Goal: Task Accomplishment & Management: Manage account settings

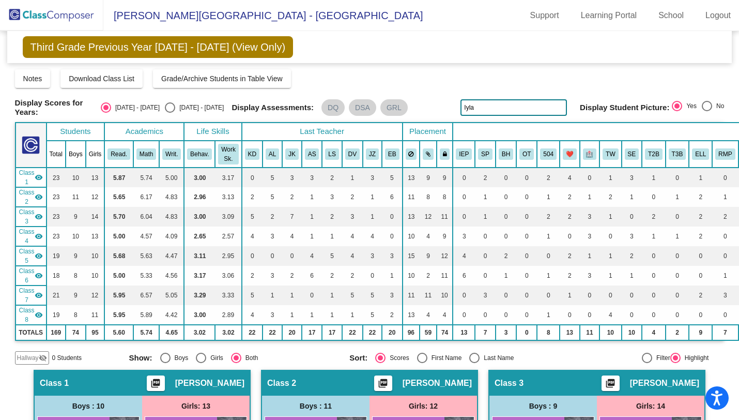
scroll to position [446, 11]
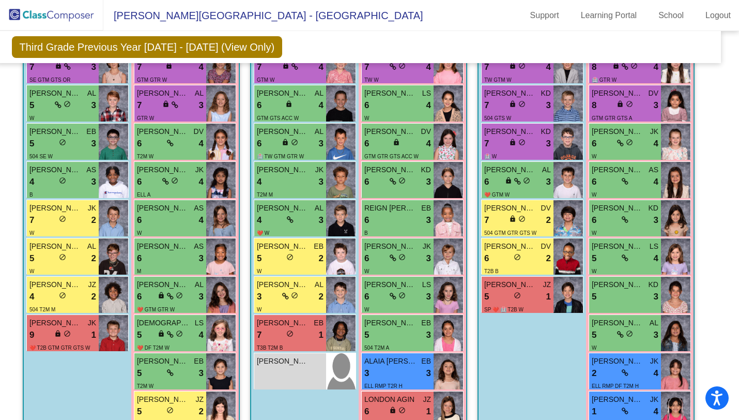
click at [72, 16] on img at bounding box center [51, 15] width 103 height 31
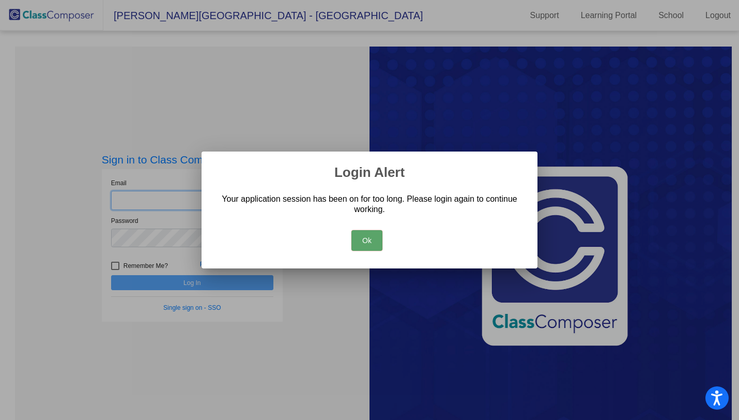
type input "[EMAIL_ADDRESS][DOMAIN_NAME]"
click at [363, 236] on button "Ok" at bounding box center [367, 240] width 31 height 21
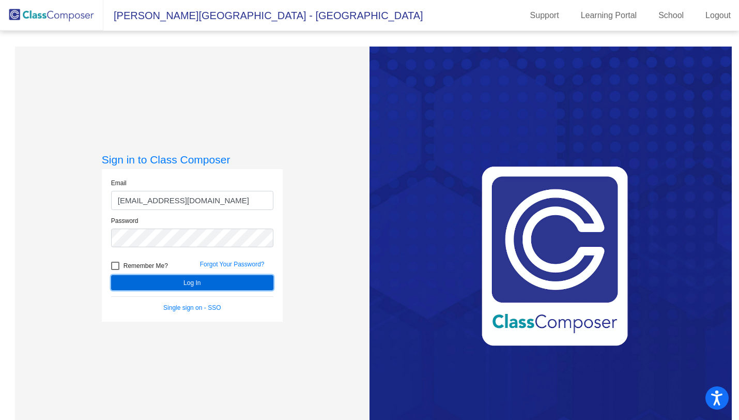
click at [211, 286] on button "Log In" at bounding box center [192, 282] width 162 height 15
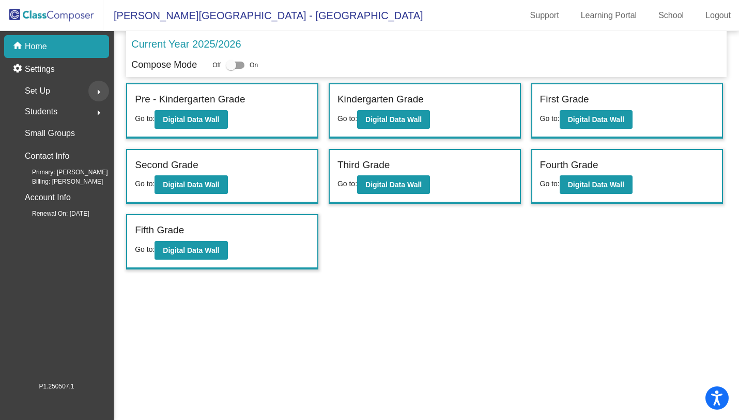
click at [97, 94] on mat-icon "arrow_right" at bounding box center [99, 92] width 12 height 12
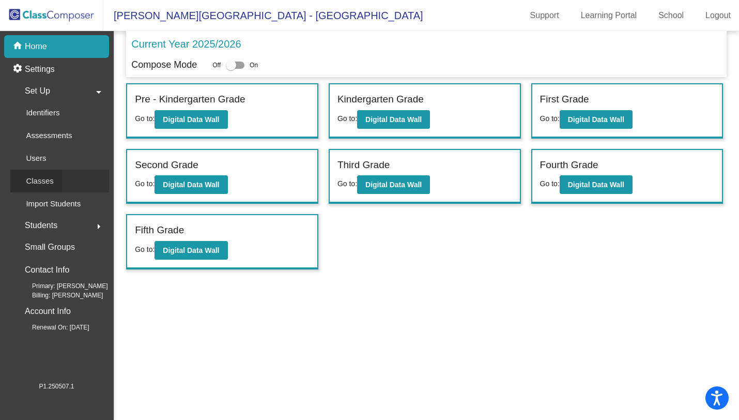
click at [47, 184] on p "Classes" at bounding box center [39, 181] width 27 height 12
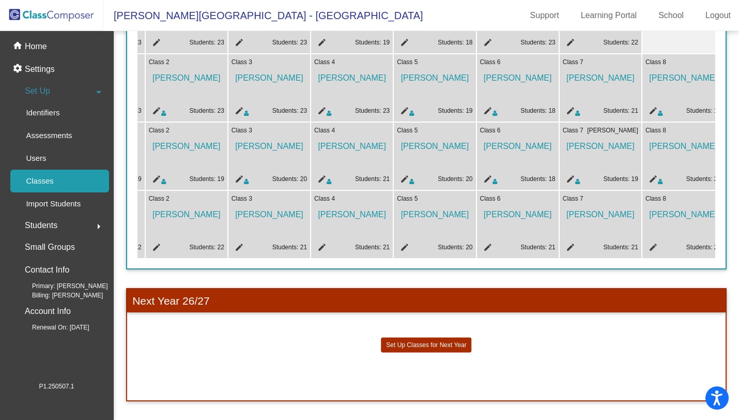
scroll to position [0, 172]
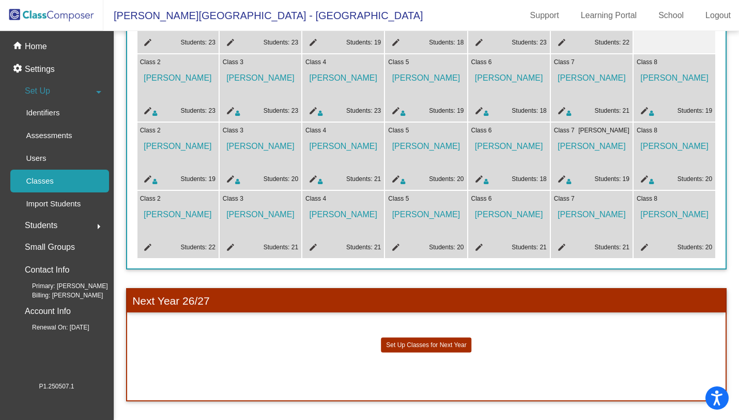
click at [649, 178] on icon at bounding box center [651, 181] width 5 height 6
click at [670, 141] on span "[PERSON_NAME]" at bounding box center [674, 144] width 75 height 18
click at [638, 174] on mat-icon "edit" at bounding box center [643, 180] width 12 height 12
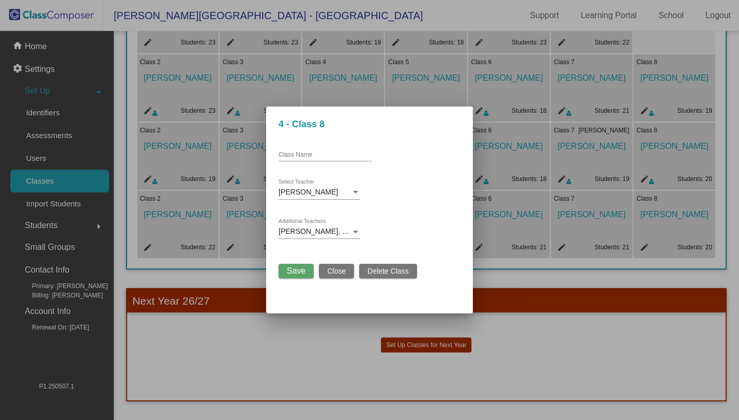
click at [354, 230] on div at bounding box center [355, 231] width 9 height 8
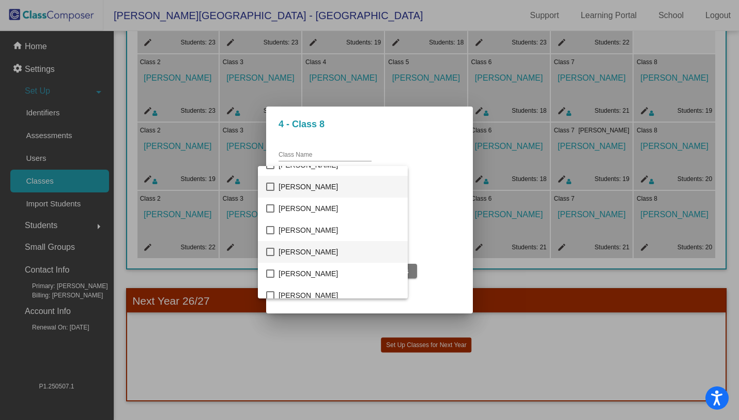
scroll to position [513, 0]
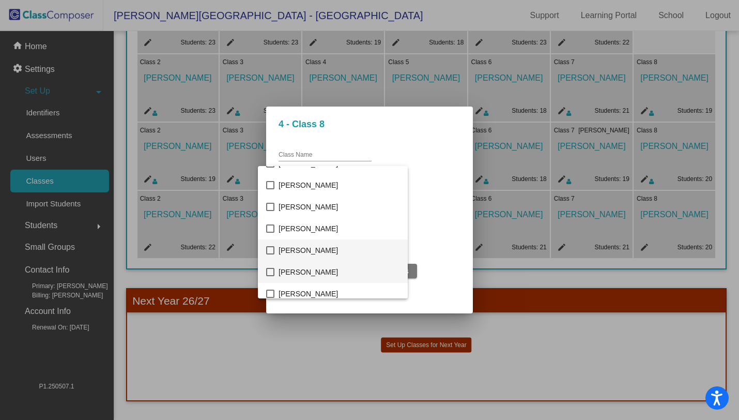
click at [270, 271] on mat-pseudo-checkbox at bounding box center [270, 272] width 8 height 8
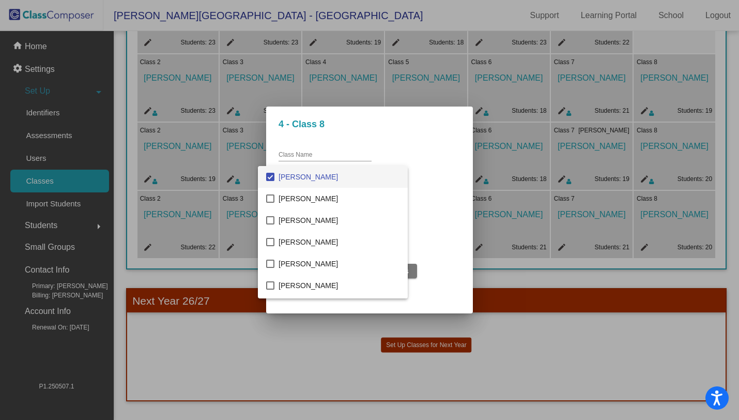
scroll to position [237, 0]
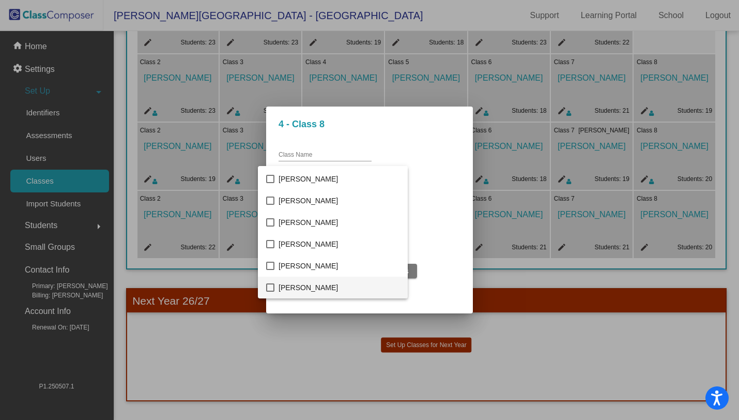
click at [271, 287] on mat-pseudo-checkbox at bounding box center [270, 287] width 8 height 8
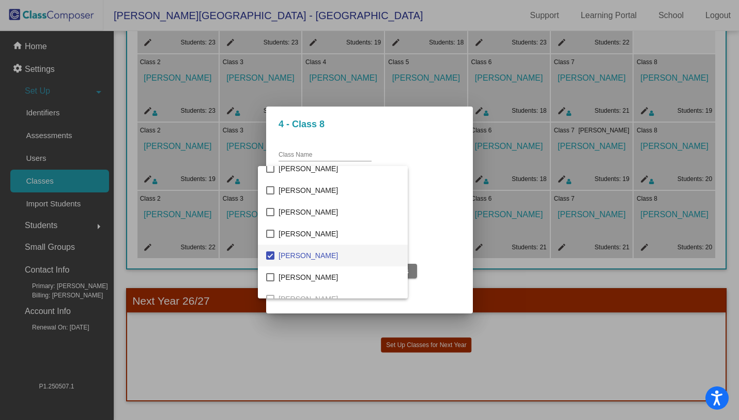
scroll to position [1084, 0]
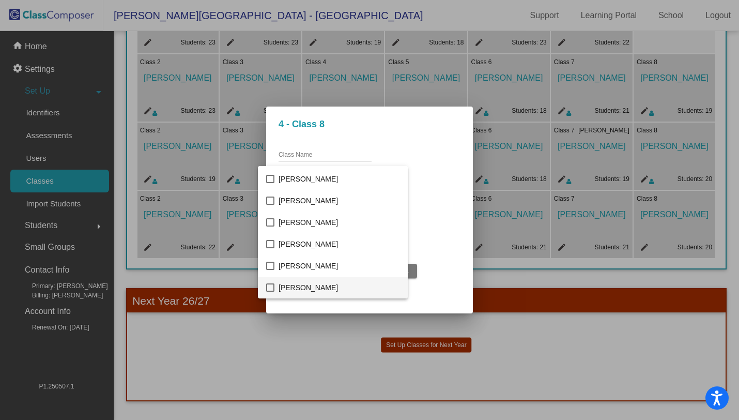
click at [271, 287] on mat-pseudo-checkbox at bounding box center [270, 287] width 8 height 8
click at [270, 287] on mat-pseudo-checkbox at bounding box center [270, 287] width 8 height 8
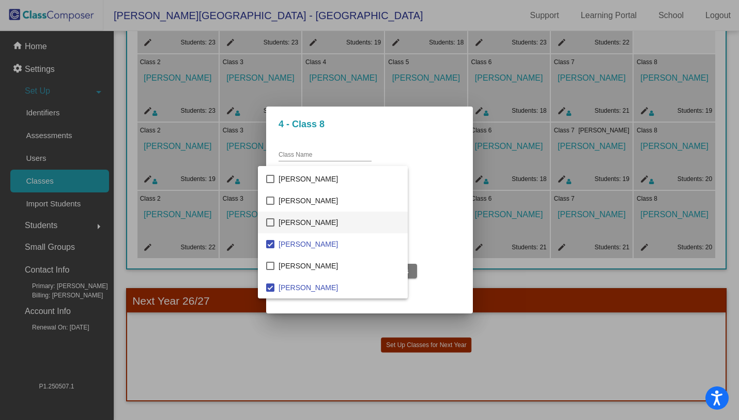
click at [271, 221] on mat-pseudo-checkbox at bounding box center [270, 222] width 8 height 8
click at [441, 215] on div at bounding box center [369, 210] width 739 height 420
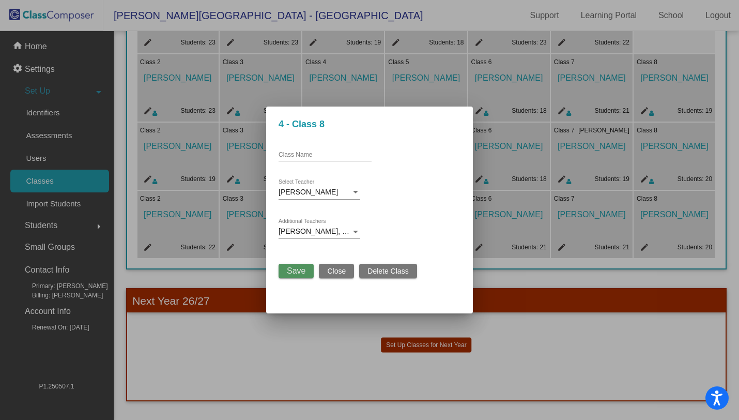
click at [301, 271] on span "Save" at bounding box center [296, 270] width 19 height 9
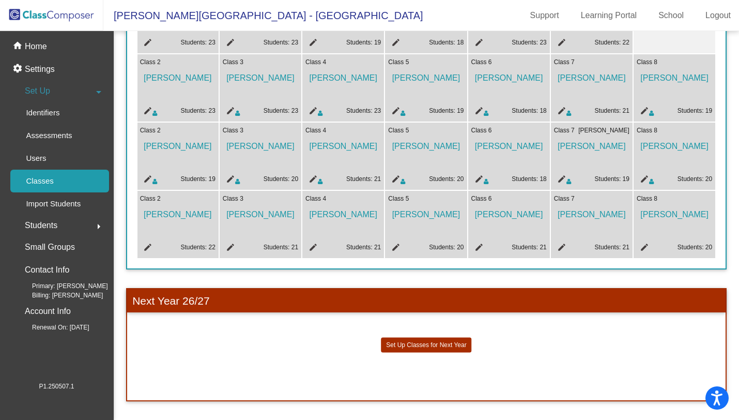
click at [556, 174] on mat-icon "edit" at bounding box center [560, 180] width 12 height 12
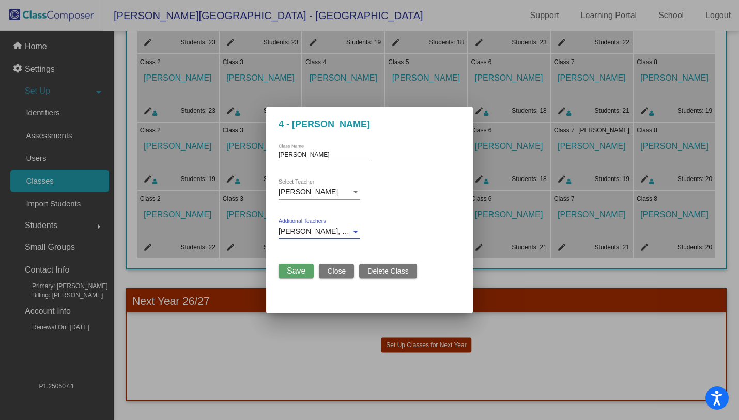
click at [354, 230] on div at bounding box center [355, 231] width 9 height 8
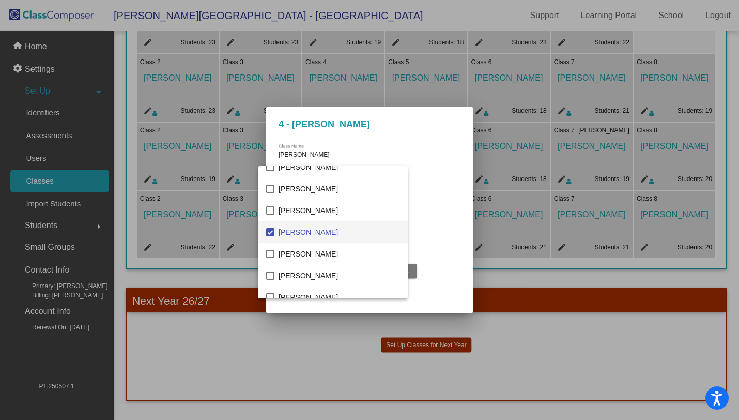
scroll to position [237, 0]
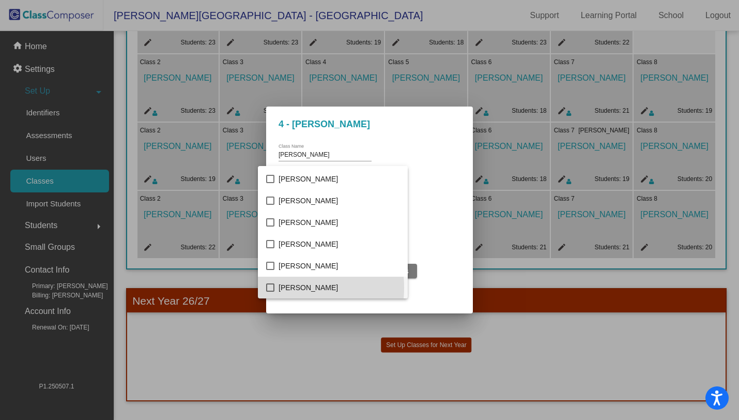
click at [269, 287] on mat-pseudo-checkbox at bounding box center [270, 287] width 8 height 8
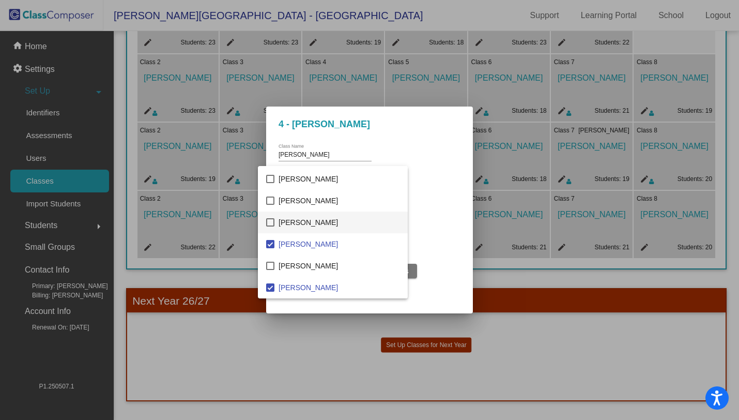
click at [266, 218] on mat-option "[PERSON_NAME]" at bounding box center [333, 222] width 150 height 22
click at [455, 258] on div at bounding box center [369, 210] width 739 height 420
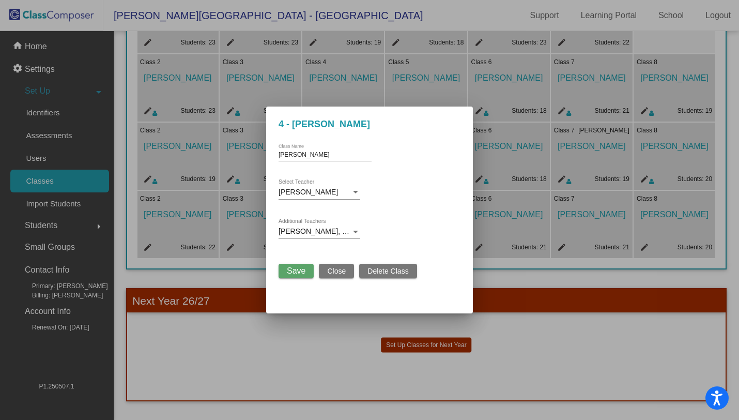
click at [290, 270] on span "Save" at bounding box center [296, 270] width 19 height 9
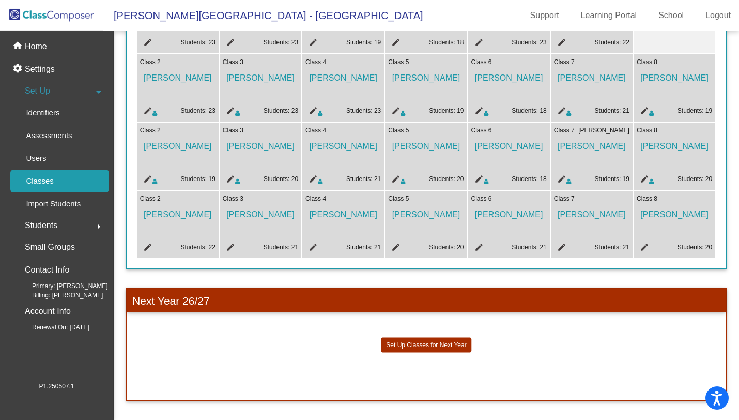
click at [473, 174] on mat-icon "edit" at bounding box center [477, 180] width 12 height 12
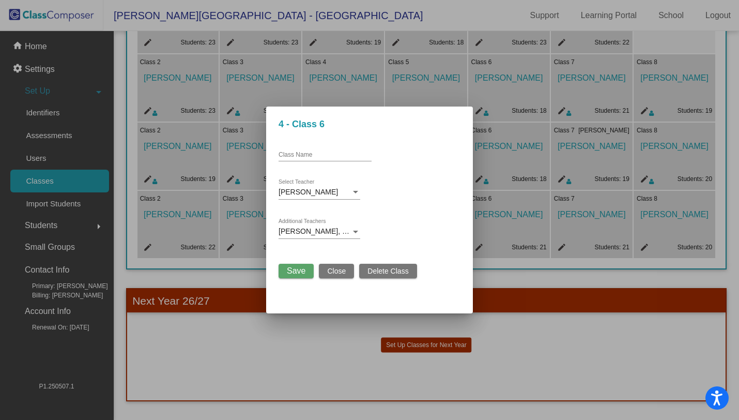
click at [355, 231] on div at bounding box center [355, 232] width 5 height 3
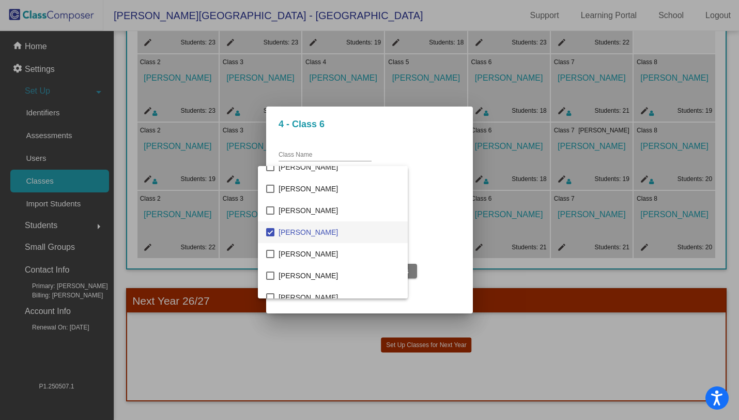
scroll to position [237, 0]
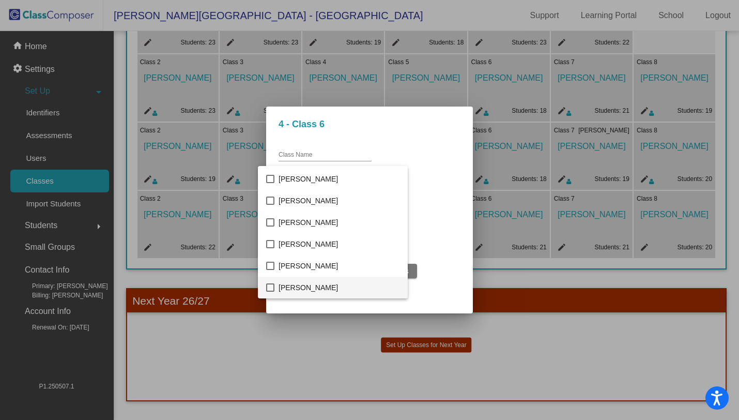
click at [271, 286] on mat-pseudo-checkbox at bounding box center [270, 287] width 8 height 8
click at [272, 284] on mat-pseudo-checkbox at bounding box center [270, 287] width 8 height 8
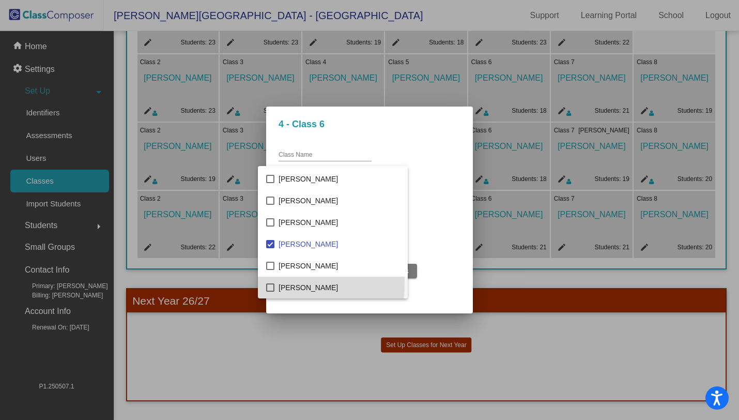
click at [272, 284] on mat-pseudo-checkbox at bounding box center [270, 287] width 8 height 8
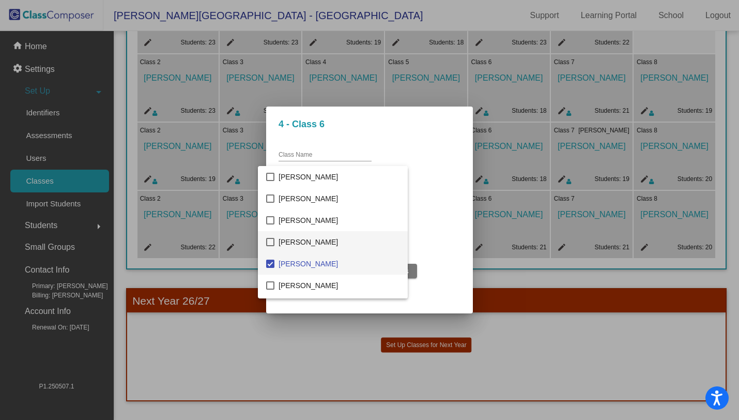
click at [271, 243] on mat-pseudo-checkbox at bounding box center [270, 242] width 8 height 8
click at [434, 292] on div at bounding box center [369, 210] width 739 height 420
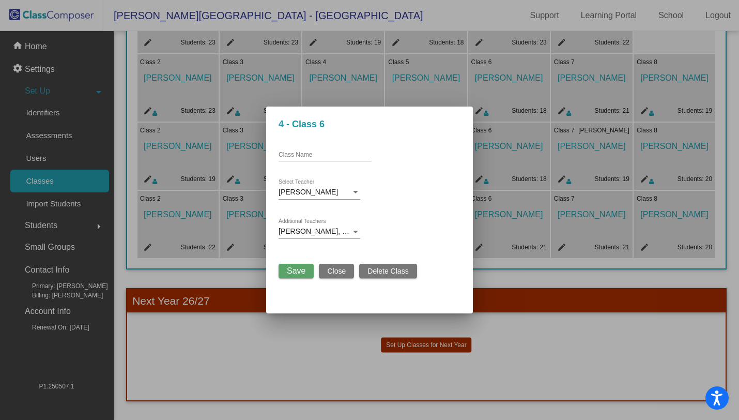
click at [293, 263] on div "Save Close Delete Class" at bounding box center [348, 268] width 139 height 20
click at [295, 270] on span "Save" at bounding box center [296, 270] width 19 height 9
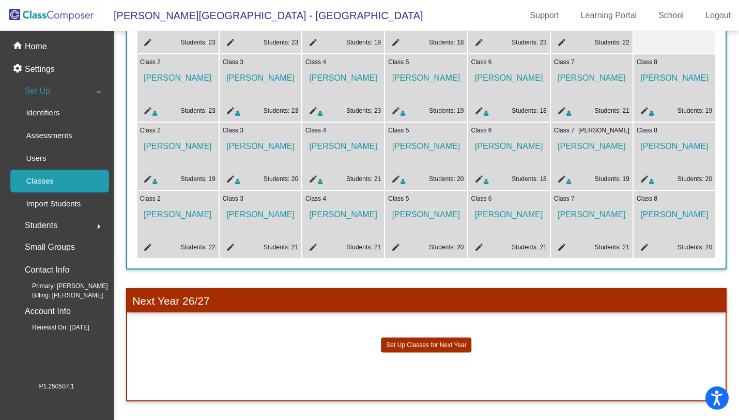
click at [388, 174] on mat-icon "edit" at bounding box center [394, 180] width 12 height 12
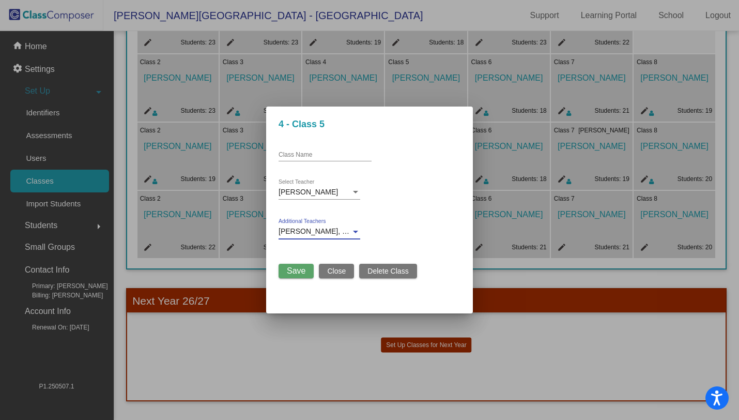
click at [354, 231] on div at bounding box center [355, 232] width 5 height 3
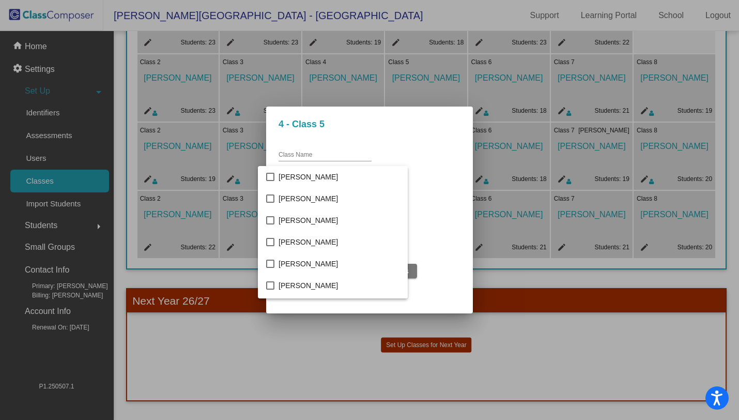
scroll to position [336, 0]
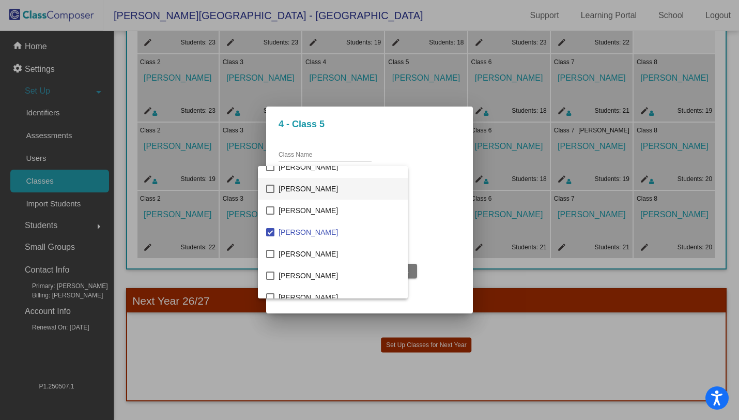
click at [271, 188] on mat-pseudo-checkbox at bounding box center [270, 189] width 8 height 8
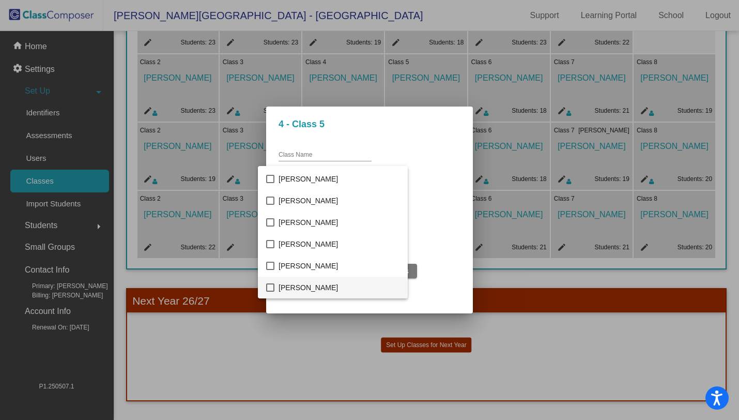
click at [271, 288] on mat-pseudo-checkbox at bounding box center [270, 287] width 8 height 8
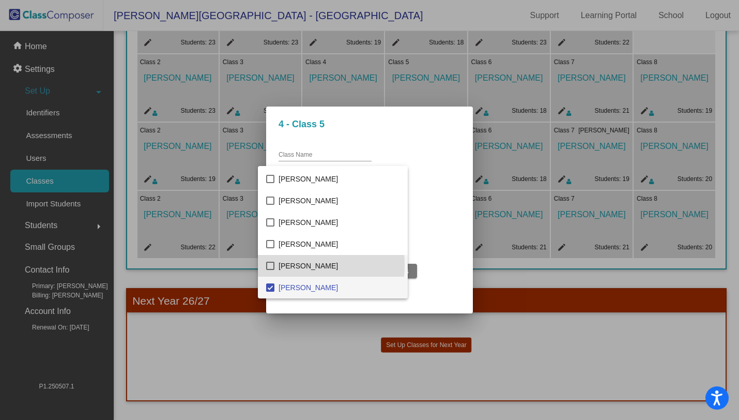
click at [271, 265] on mat-pseudo-checkbox at bounding box center [270, 266] width 8 height 8
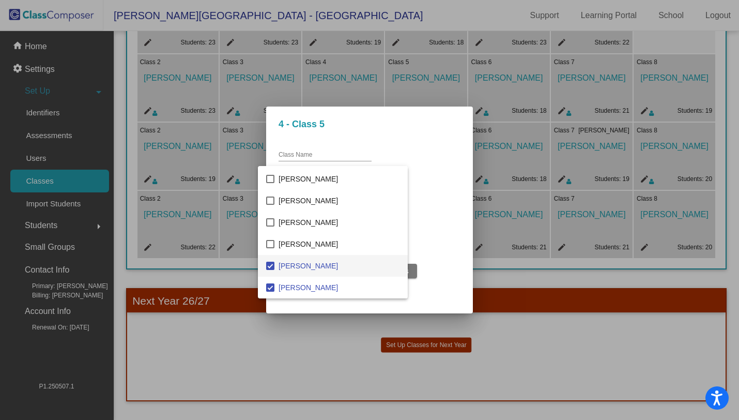
scroll to position [1127, 0]
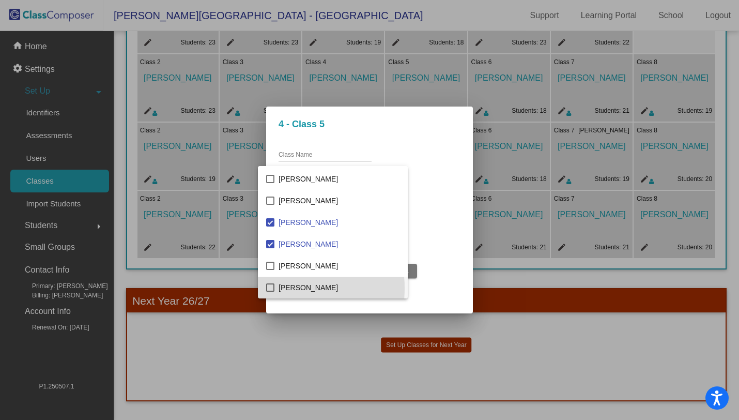
click at [273, 288] on mat-pseudo-checkbox at bounding box center [270, 287] width 8 height 8
drag, startPoint x: 460, startPoint y: 253, endPoint x: 455, endPoint y: 256, distance: 5.3
click at [460, 253] on div at bounding box center [369, 210] width 739 height 420
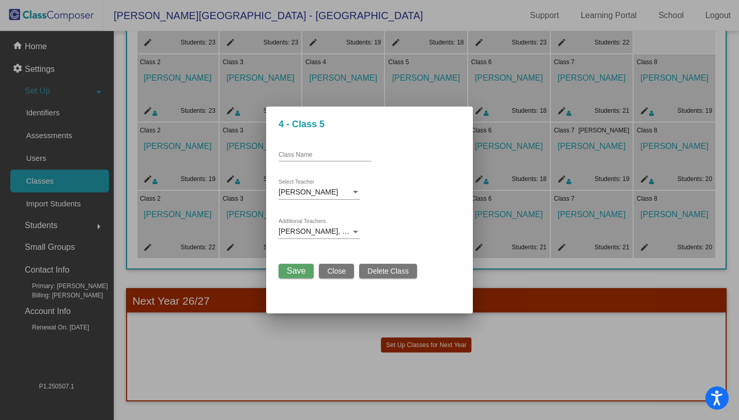
click at [293, 273] on span "Save" at bounding box center [296, 270] width 19 height 9
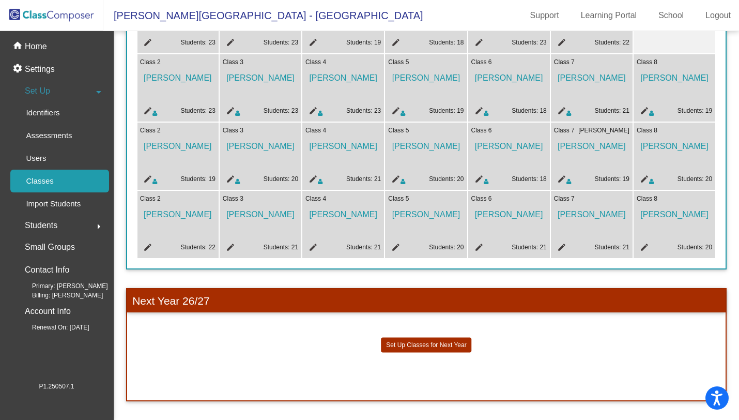
click at [307, 174] on mat-icon "edit" at bounding box center [312, 180] width 12 height 12
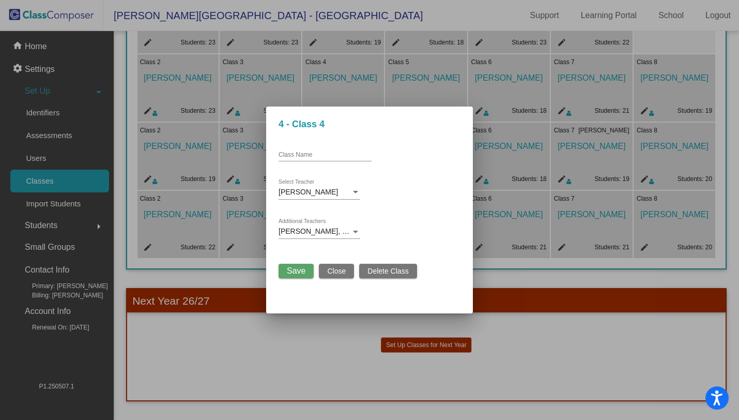
click at [356, 231] on div at bounding box center [355, 232] width 5 height 3
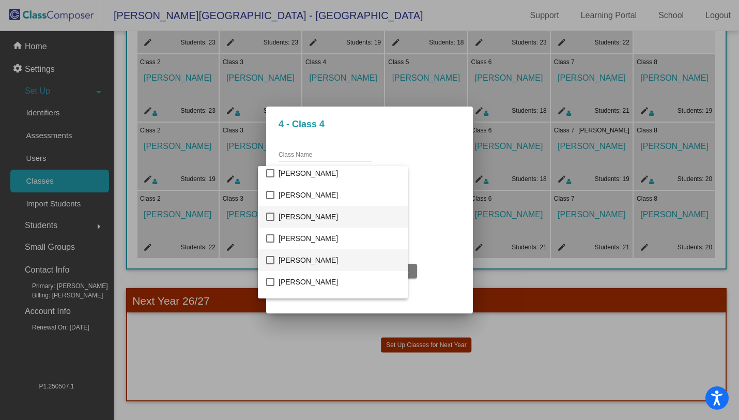
scroll to position [547, 0]
click at [271, 236] on mat-pseudo-checkbox at bounding box center [270, 238] width 8 height 8
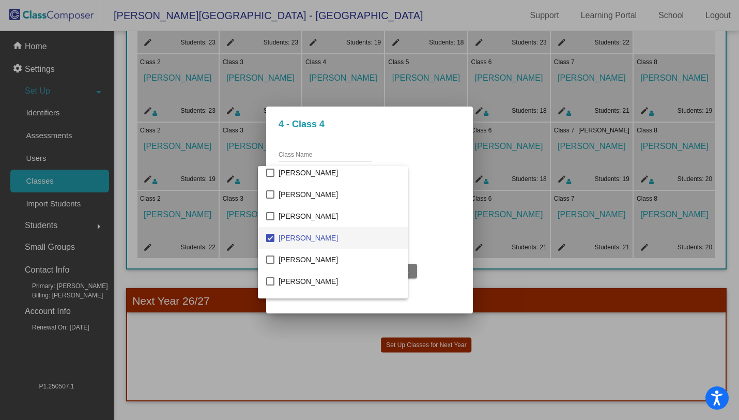
scroll to position [391, 0]
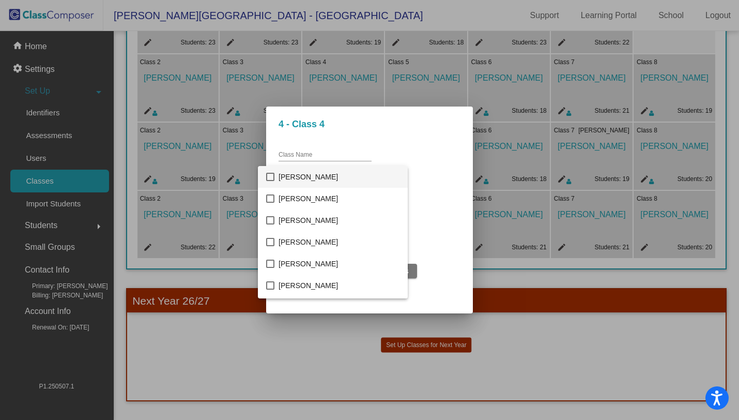
click at [273, 177] on mat-pseudo-checkbox at bounding box center [270, 177] width 8 height 8
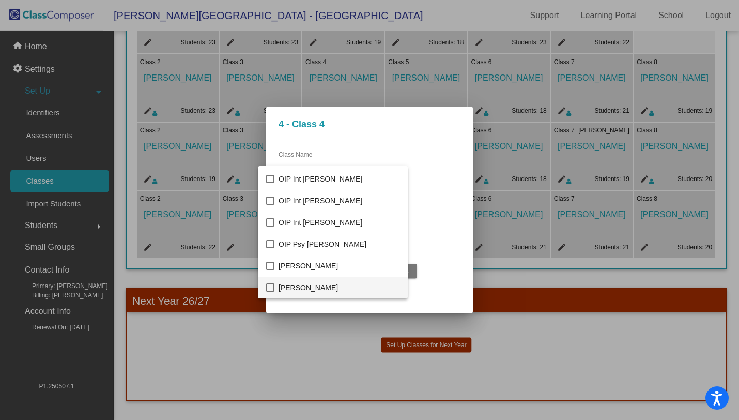
scroll to position [586, 0]
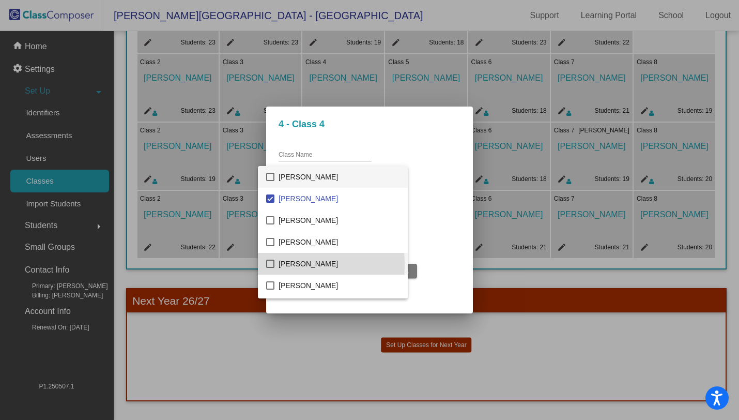
click at [272, 264] on mat-pseudo-checkbox at bounding box center [270, 264] width 8 height 8
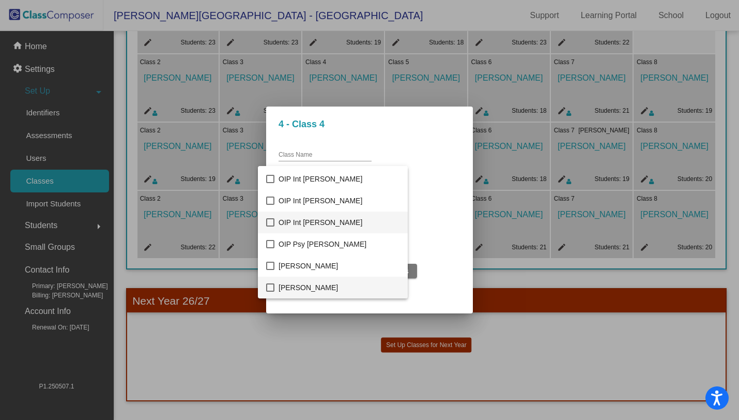
scroll to position [152, 0]
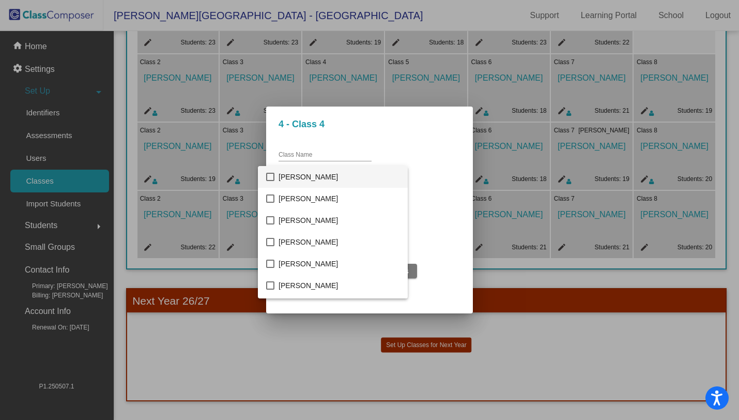
click at [271, 178] on mat-pseudo-checkbox at bounding box center [270, 177] width 8 height 8
click at [433, 279] on div at bounding box center [369, 210] width 739 height 420
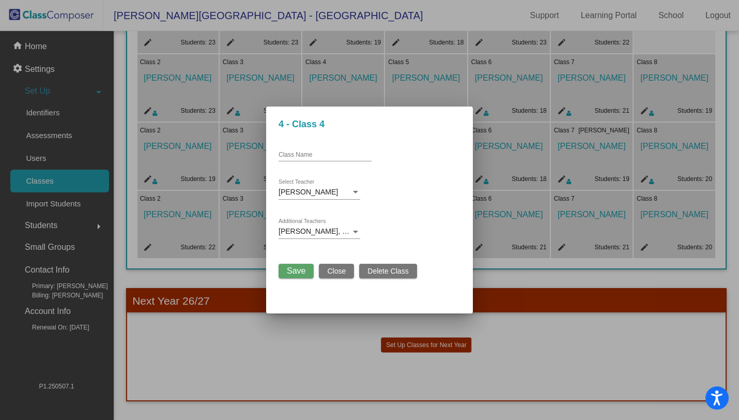
click at [295, 270] on span "Save" at bounding box center [296, 270] width 19 height 9
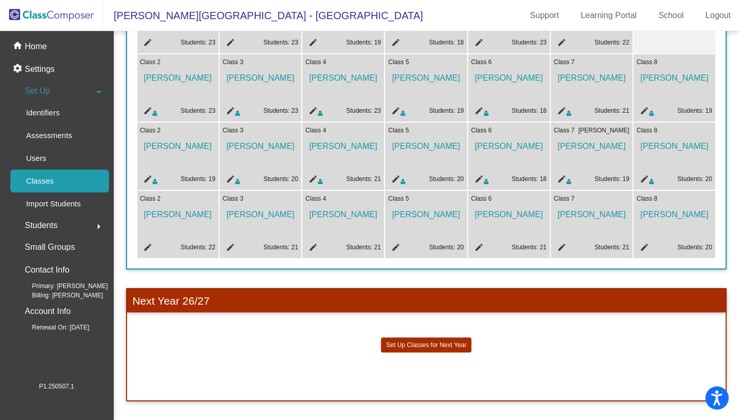
click at [226, 174] on mat-icon "edit" at bounding box center [229, 180] width 12 height 12
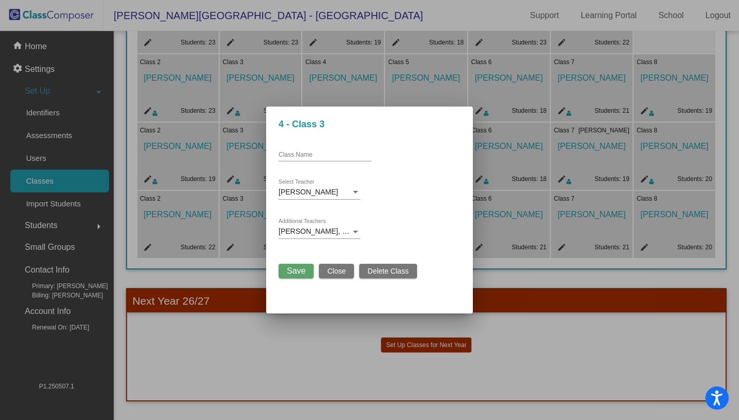
click at [358, 232] on div at bounding box center [355, 232] width 5 height 3
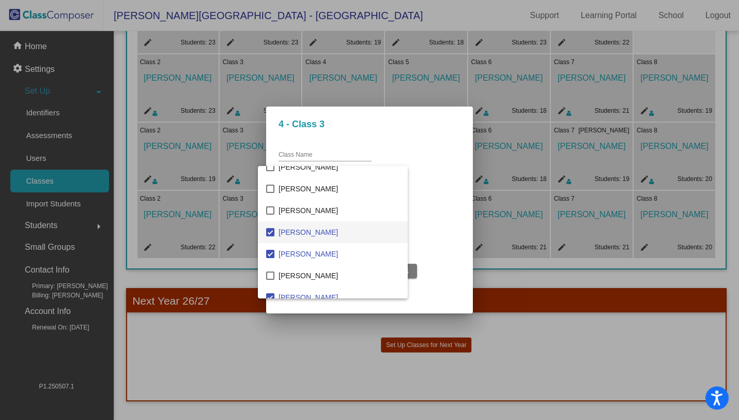
scroll to position [586, 0]
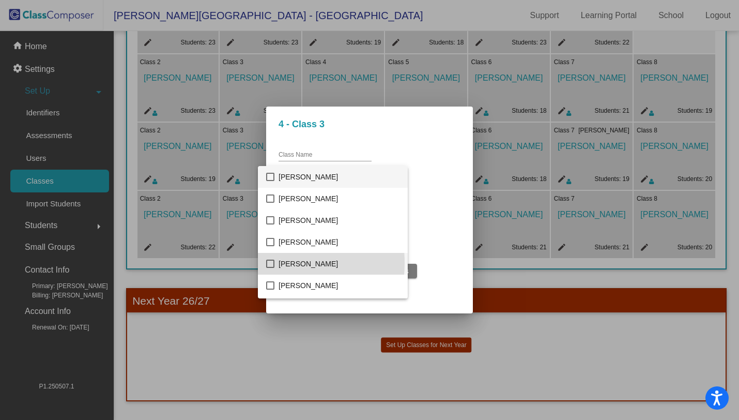
click at [271, 263] on mat-pseudo-checkbox at bounding box center [270, 264] width 8 height 8
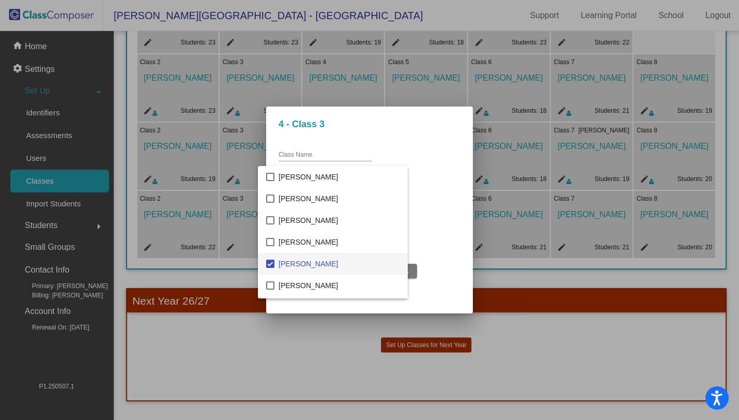
scroll to position [152, 0]
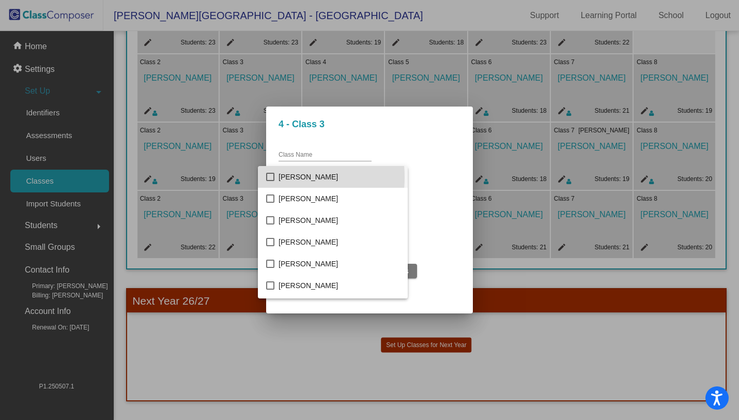
click at [272, 177] on mat-pseudo-checkbox at bounding box center [270, 177] width 8 height 8
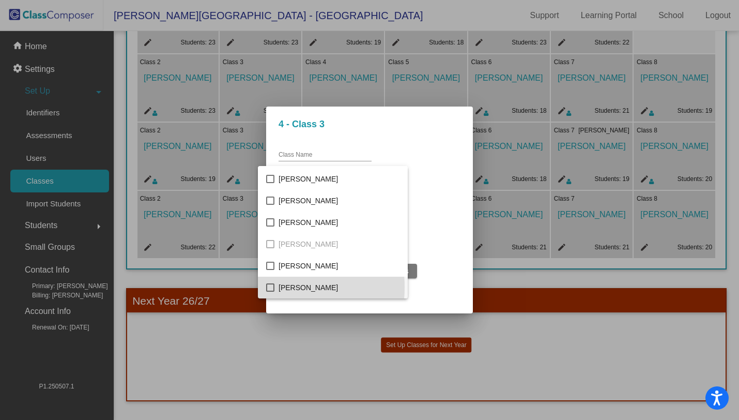
click at [269, 286] on mat-pseudo-checkbox at bounding box center [270, 287] width 8 height 8
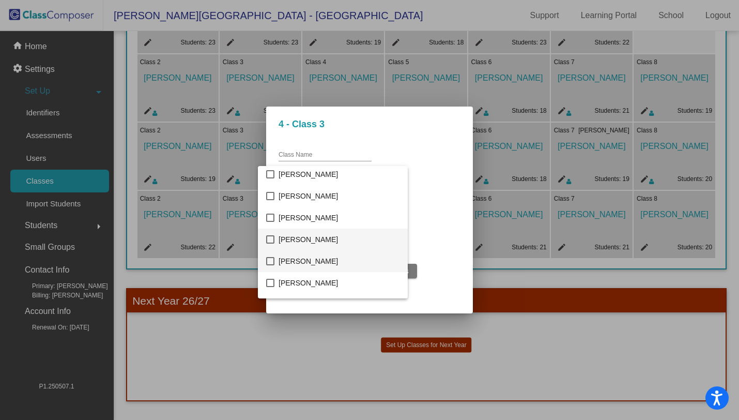
scroll to position [503, 0]
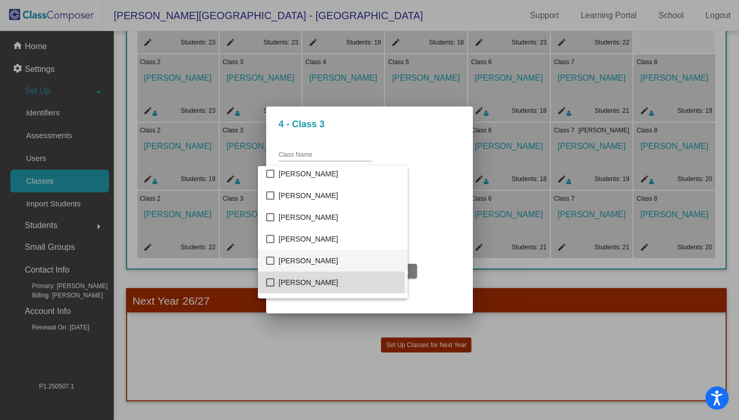
click at [272, 281] on mat-pseudo-checkbox at bounding box center [270, 282] width 8 height 8
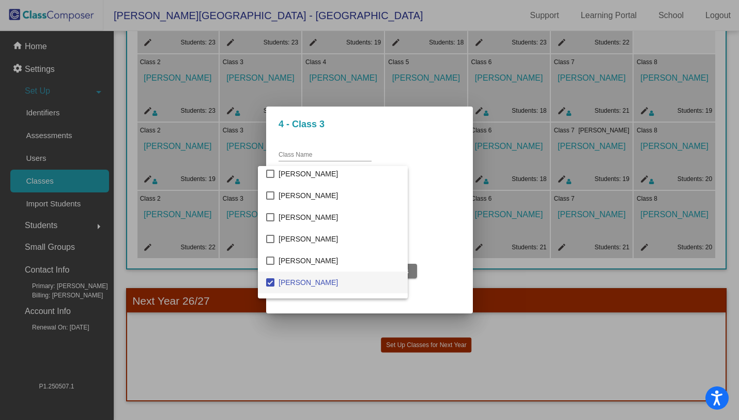
click at [457, 278] on div at bounding box center [369, 210] width 739 height 420
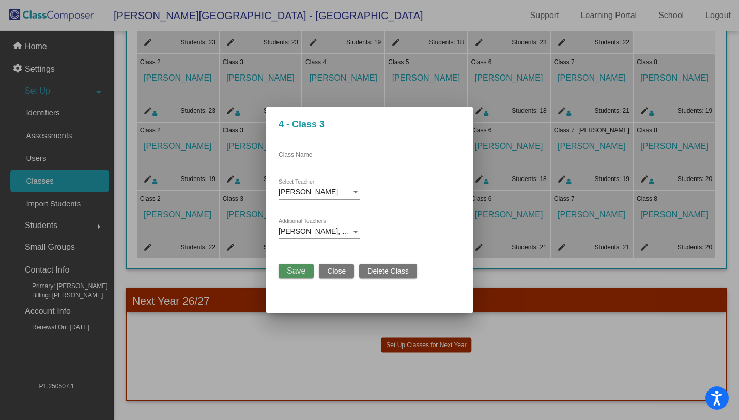
click at [298, 273] on span "Save" at bounding box center [296, 270] width 19 height 9
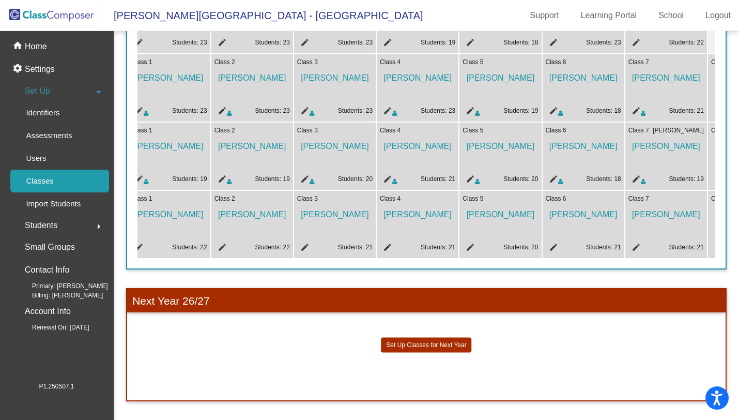
scroll to position [0, 82]
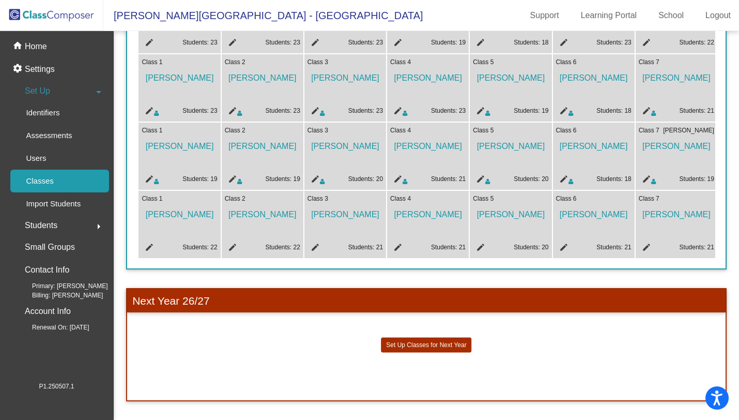
click at [232, 174] on mat-icon "edit" at bounding box center [231, 180] width 12 height 12
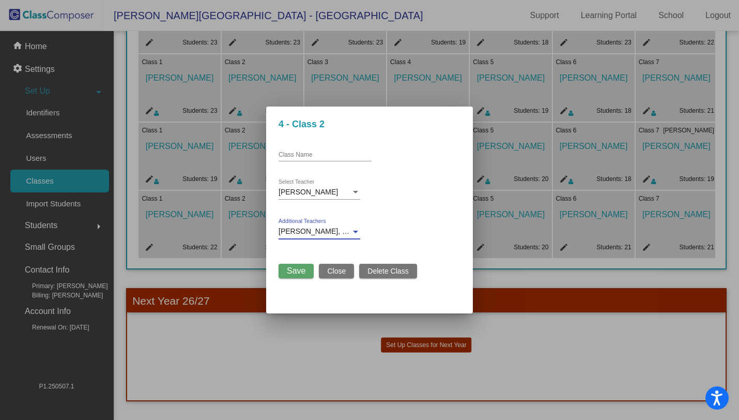
click at [356, 232] on div at bounding box center [355, 232] width 5 height 3
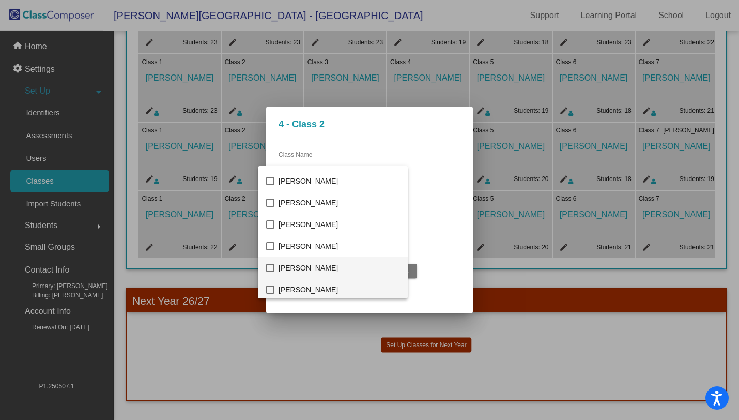
scroll to position [498, 0]
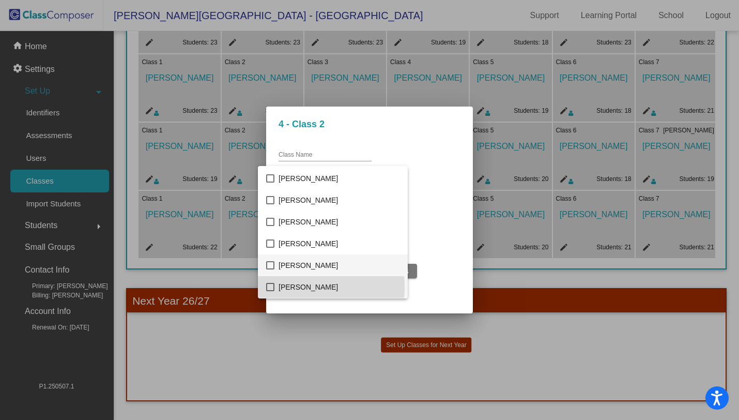
click at [272, 286] on mat-pseudo-checkbox at bounding box center [270, 287] width 8 height 8
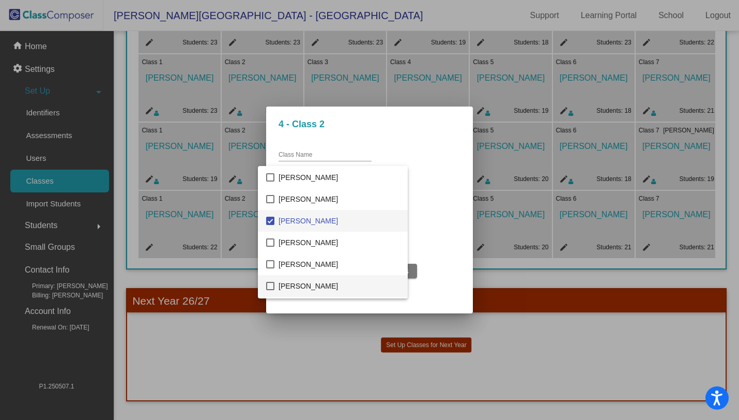
scroll to position [564, 0]
click at [272, 285] on mat-pseudo-checkbox at bounding box center [270, 286] width 8 height 8
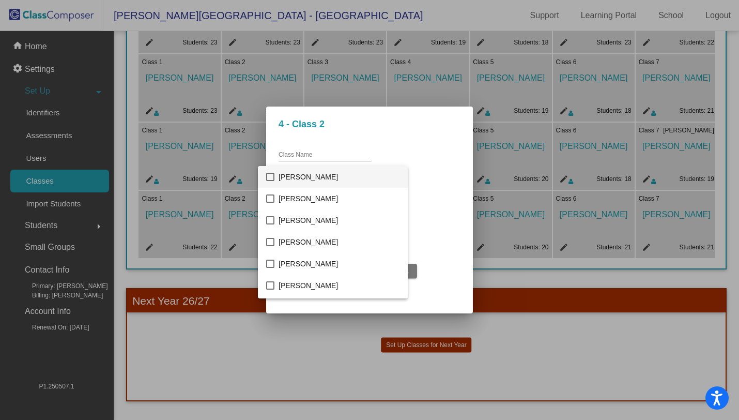
click at [269, 177] on mat-pseudo-checkbox at bounding box center [270, 177] width 8 height 8
click at [460, 241] on div at bounding box center [369, 210] width 739 height 420
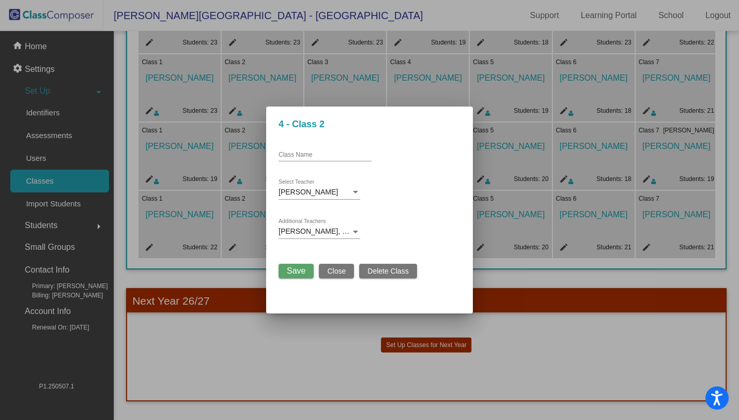
click at [291, 274] on span "Save" at bounding box center [296, 270] width 19 height 9
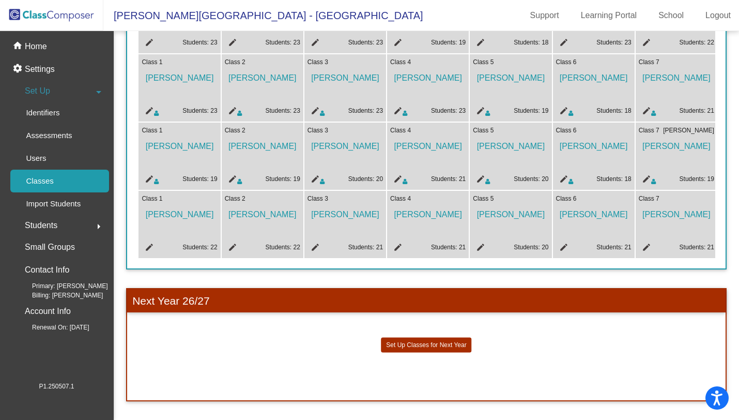
click at [147, 174] on mat-icon "edit" at bounding box center [148, 180] width 12 height 12
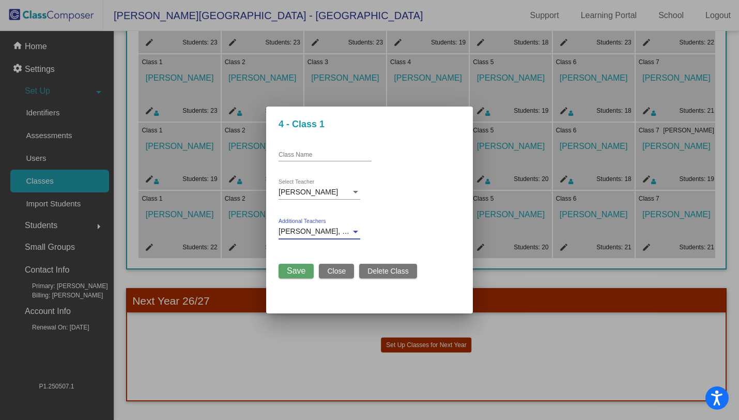
click at [356, 234] on div at bounding box center [355, 231] width 9 height 8
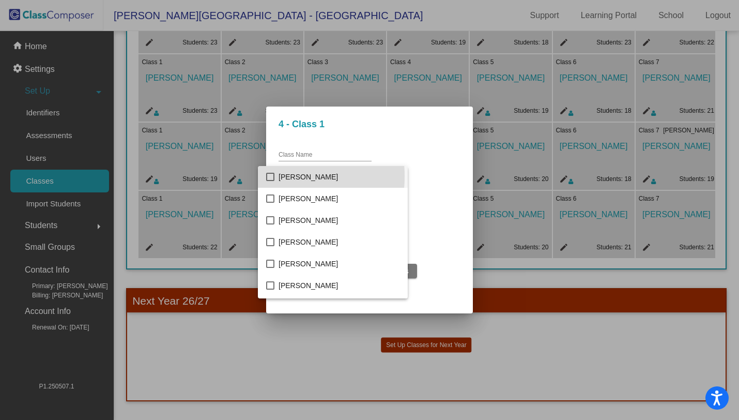
click at [270, 176] on mat-pseudo-checkbox at bounding box center [270, 177] width 8 height 8
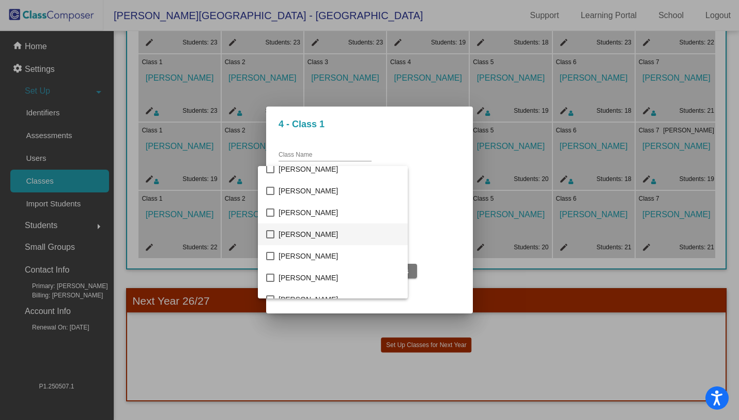
scroll to position [531, 0]
click at [271, 253] on mat-pseudo-checkbox at bounding box center [270, 254] width 8 height 8
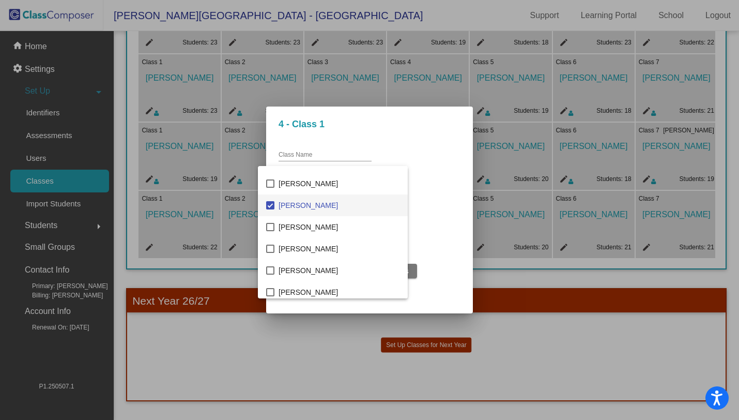
scroll to position [580, 0]
click at [271, 270] on mat-pseudo-checkbox at bounding box center [270, 270] width 8 height 8
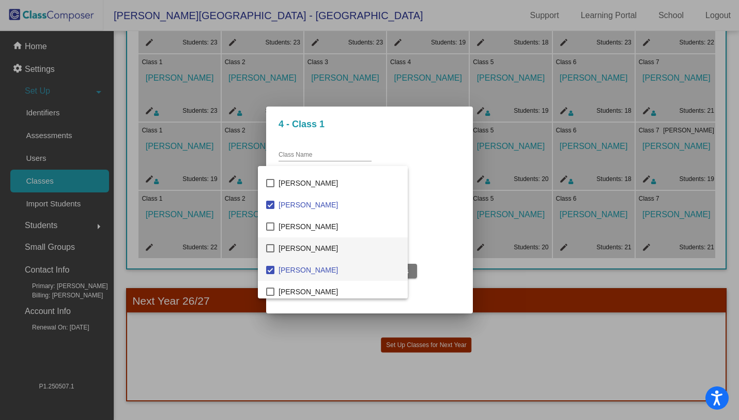
scroll to position [391, 0]
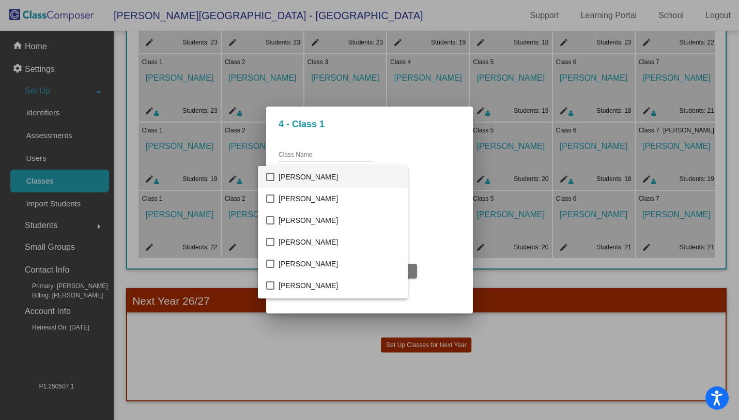
click at [269, 176] on mat-pseudo-checkbox at bounding box center [270, 177] width 8 height 8
drag, startPoint x: 452, startPoint y: 297, endPoint x: 431, endPoint y: 293, distance: 21.6
click at [452, 296] on div at bounding box center [369, 210] width 739 height 420
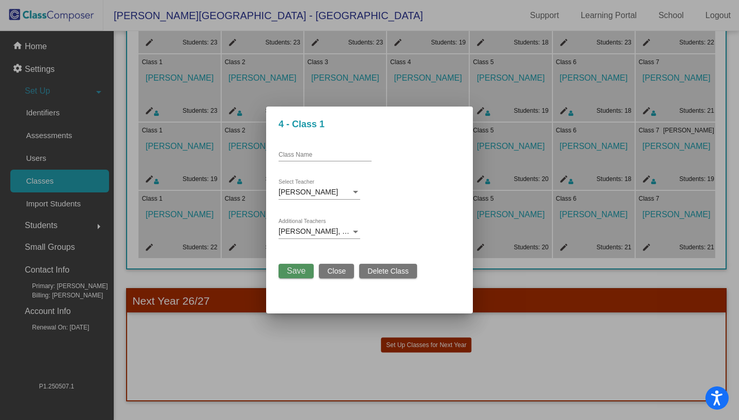
click at [295, 269] on span "Save" at bounding box center [296, 270] width 19 height 9
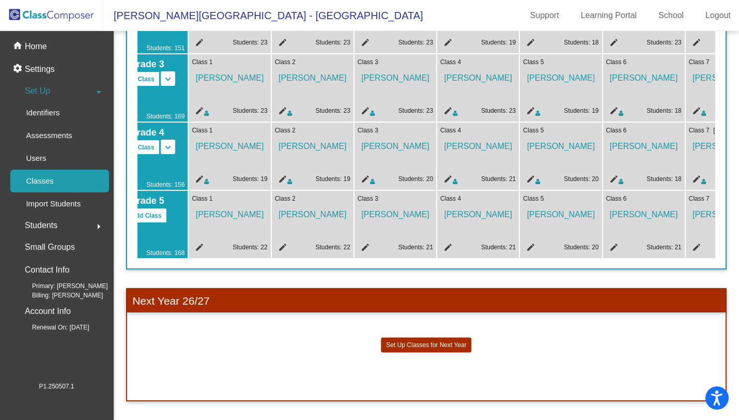
scroll to position [0, 0]
